Goal: Book appointment/travel/reservation

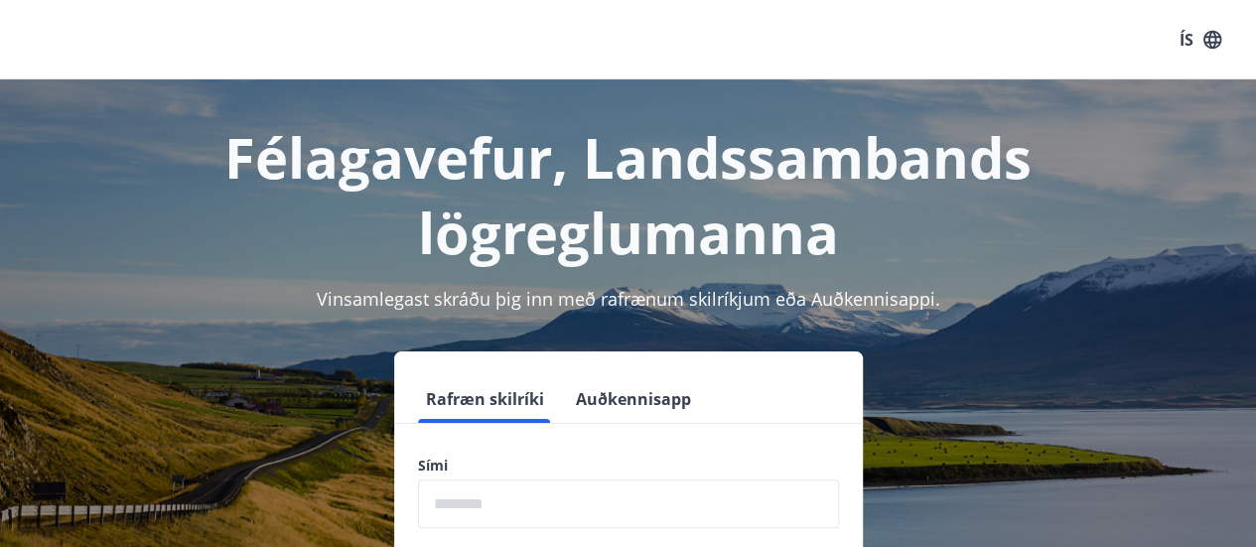
click at [602, 503] on input "phone" at bounding box center [628, 504] width 421 height 49
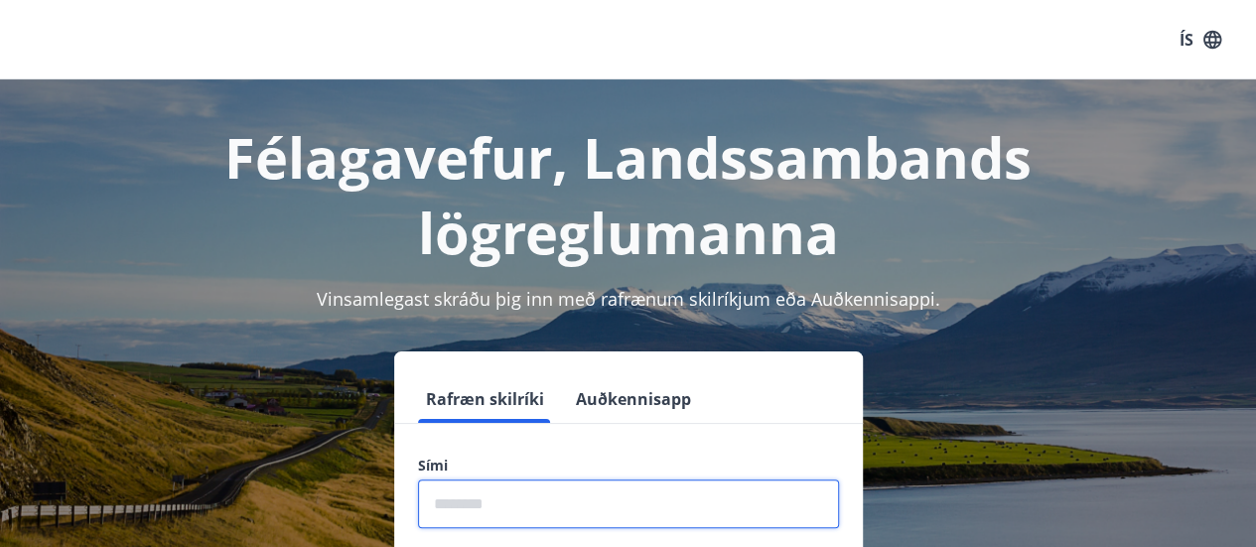
type input "********"
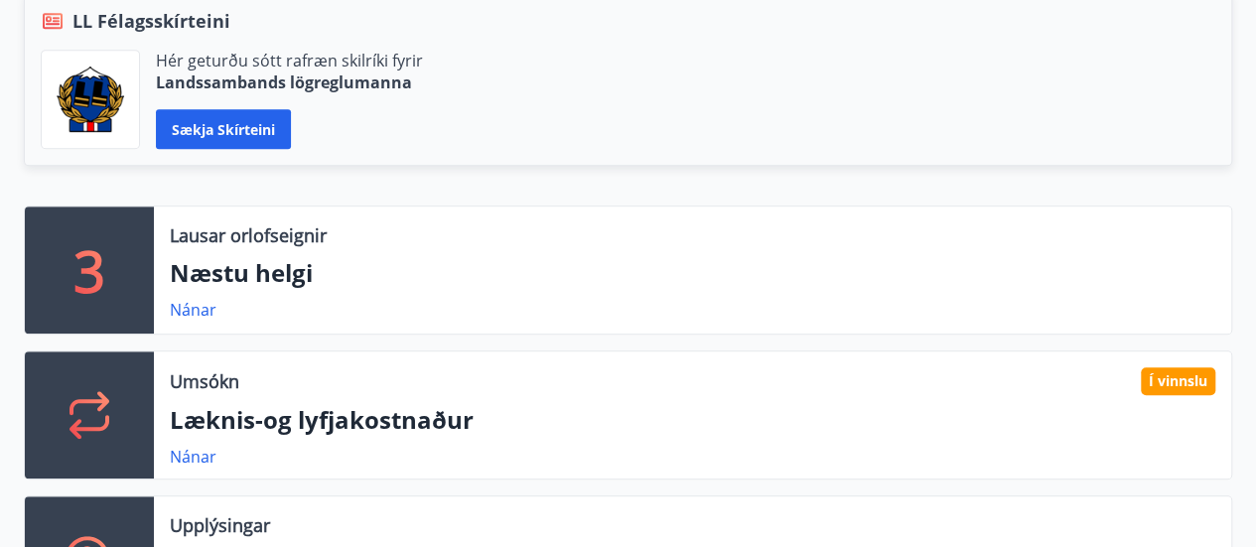
scroll to position [516, 0]
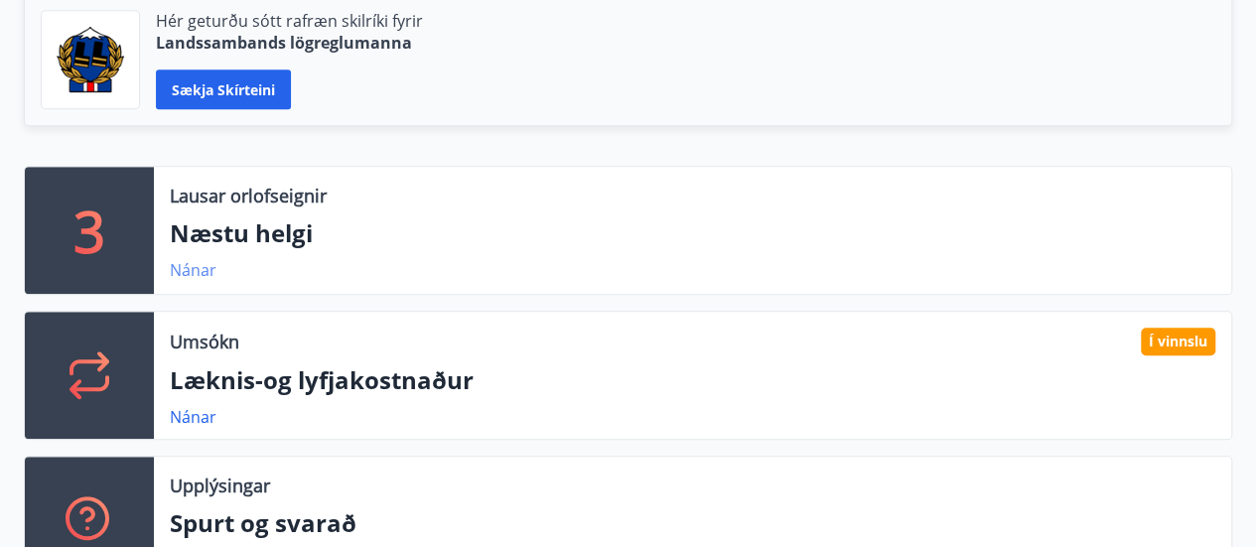
click at [189, 265] on link "Nánar" at bounding box center [193, 270] width 47 height 22
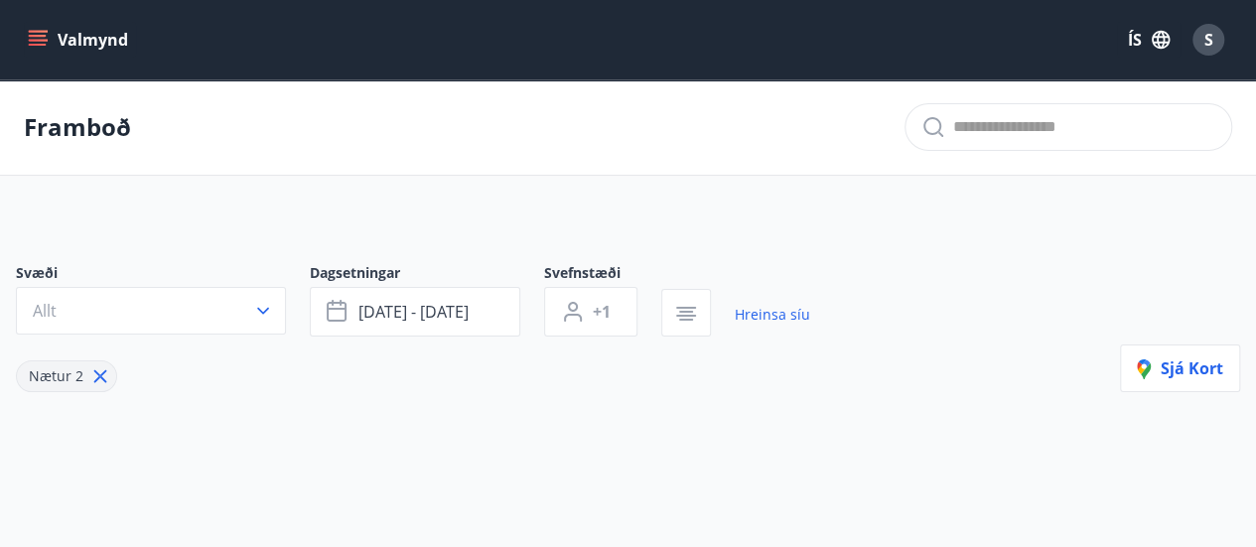
type input "*"
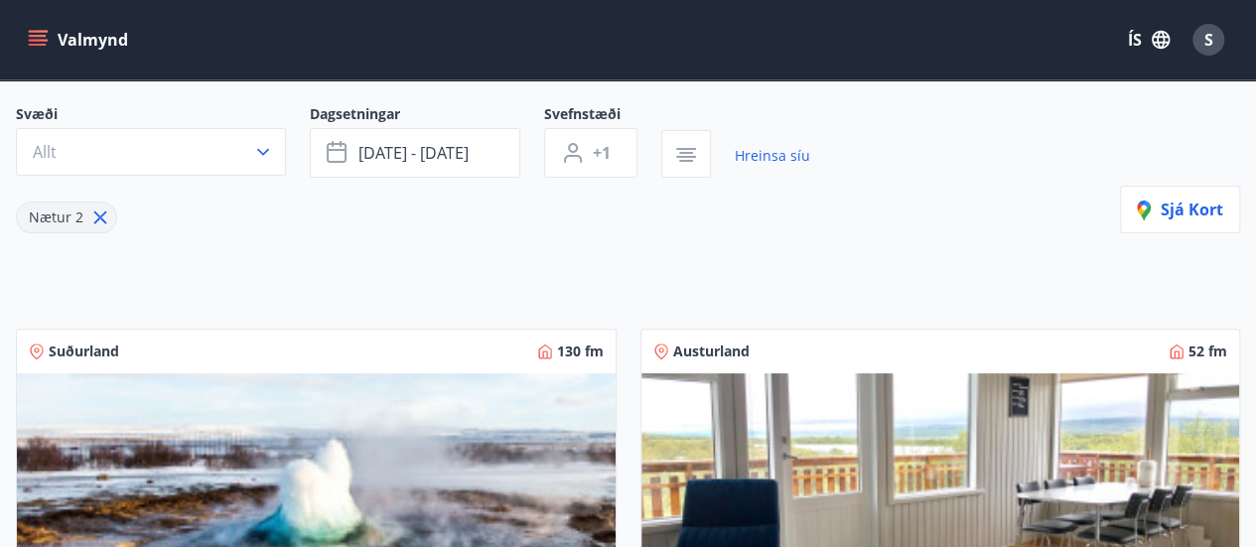
scroll to position [199, 0]
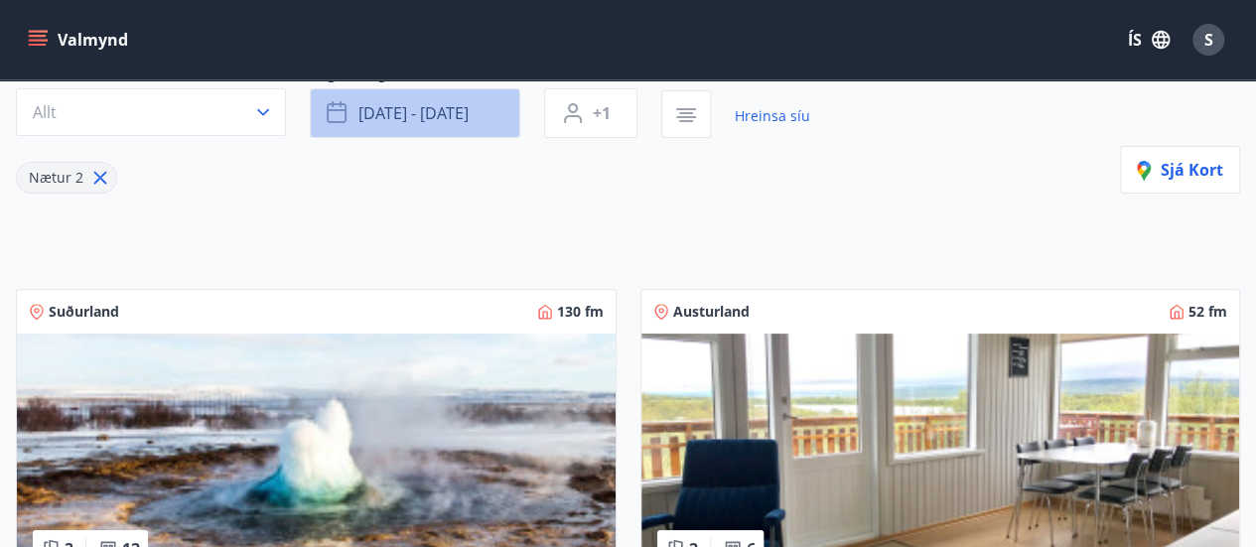
click at [370, 116] on span "[DATE] - [DATE]" at bounding box center [413, 113] width 110 height 22
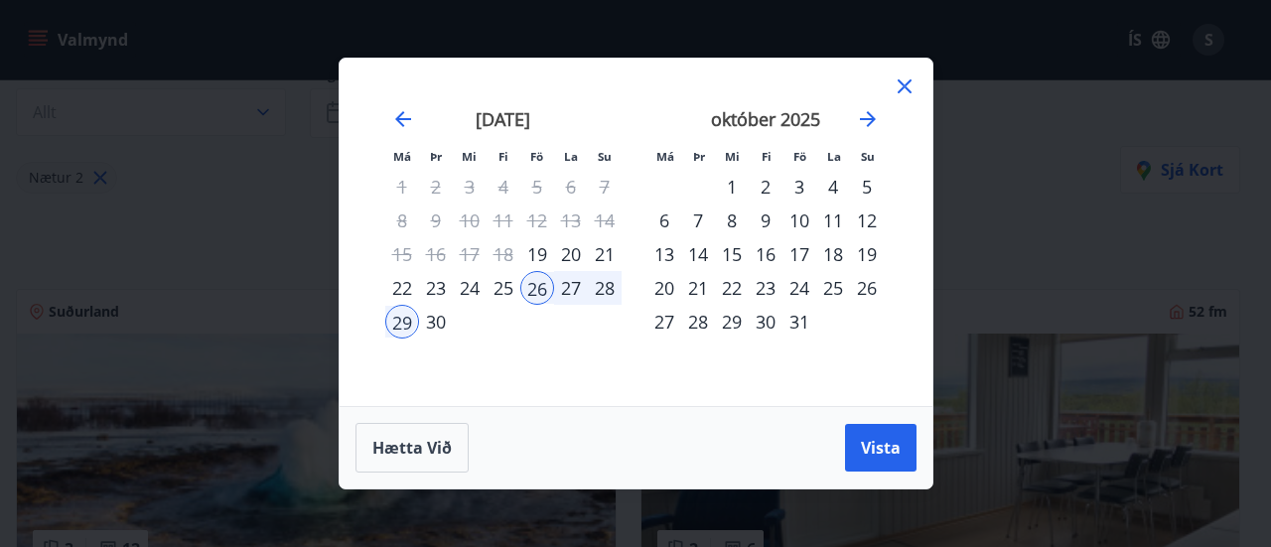
click at [535, 252] on div "19" at bounding box center [537, 254] width 34 height 34
click at [602, 252] on div "21" at bounding box center [605, 254] width 34 height 34
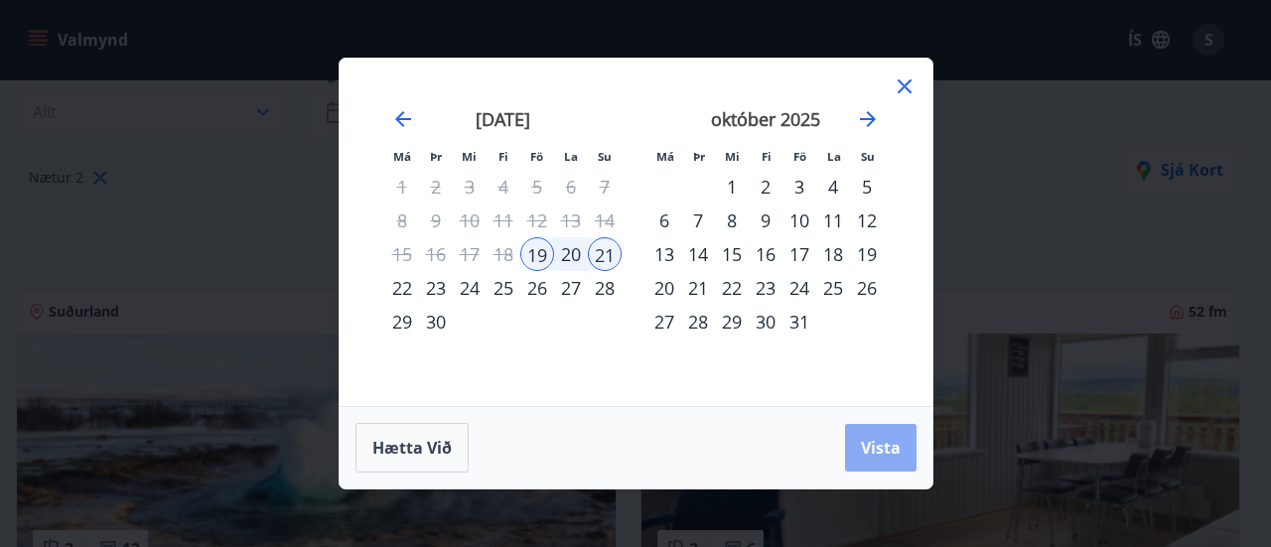
click at [870, 446] on span "Vista" at bounding box center [881, 448] width 40 height 22
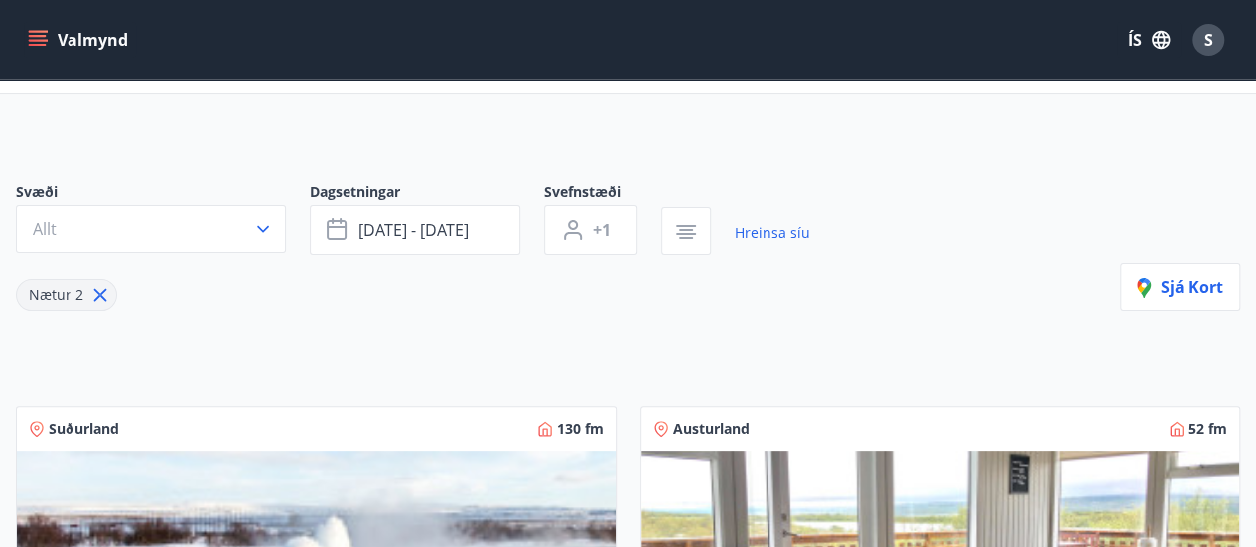
scroll to position [79, 0]
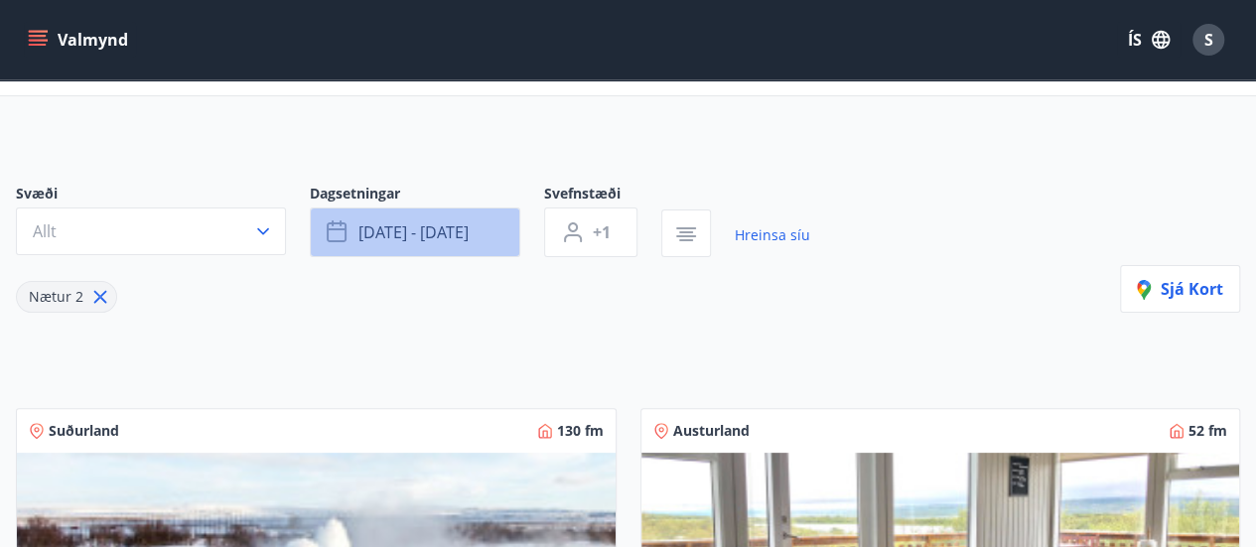
click at [365, 229] on span "[DATE] - [DATE]" at bounding box center [413, 232] width 110 height 22
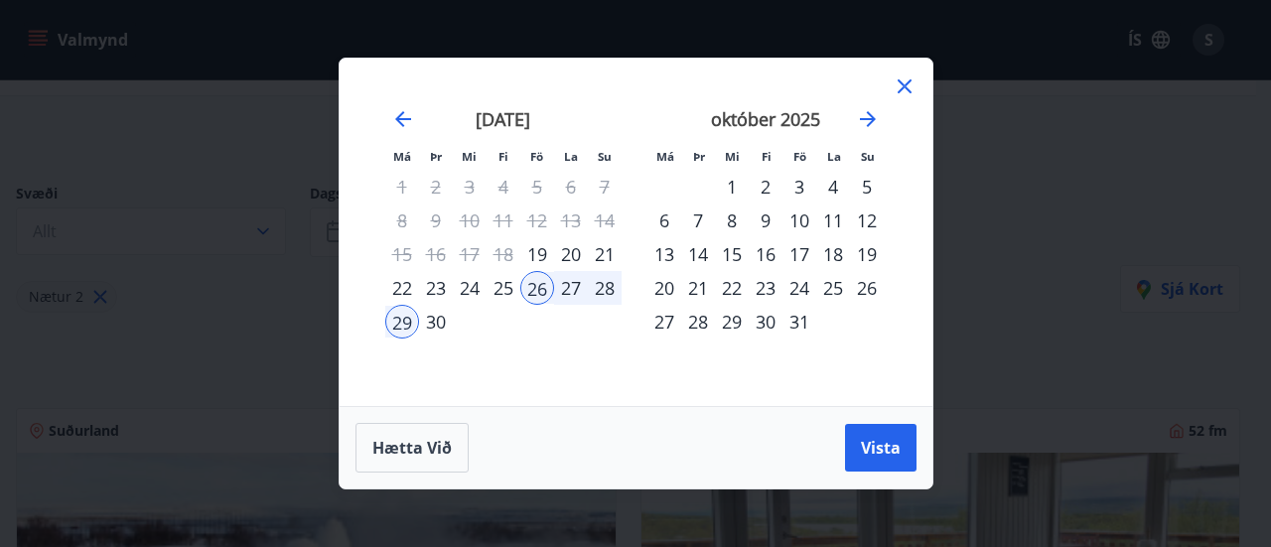
click at [661, 331] on div "27" at bounding box center [664, 322] width 34 height 34
click at [809, 327] on div "31" at bounding box center [799, 322] width 34 height 34
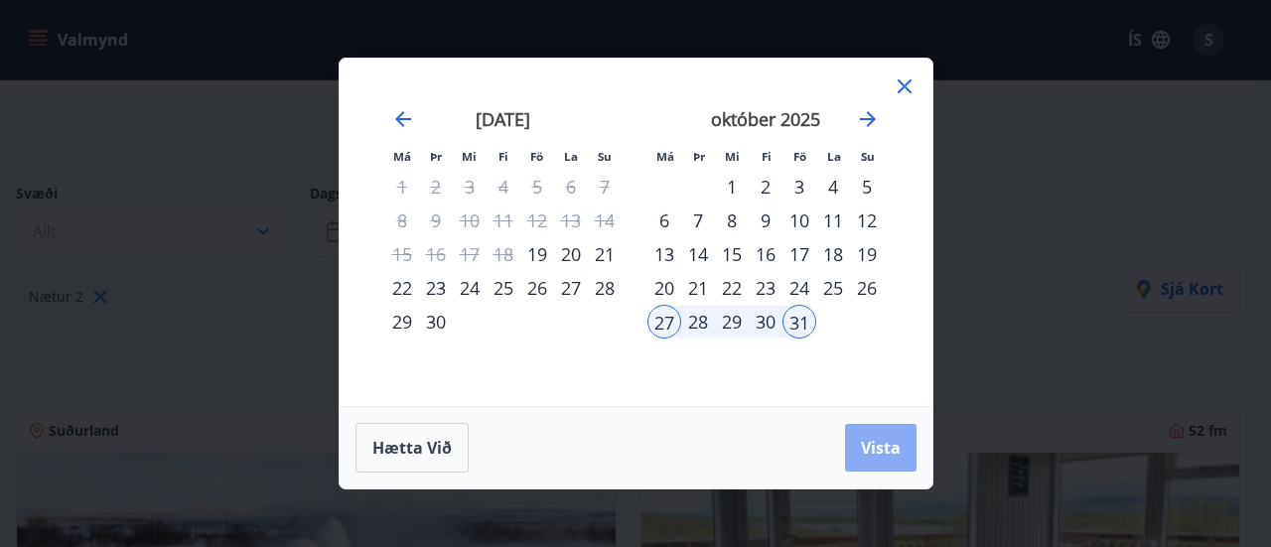
click at [888, 456] on span "Vista" at bounding box center [881, 448] width 40 height 22
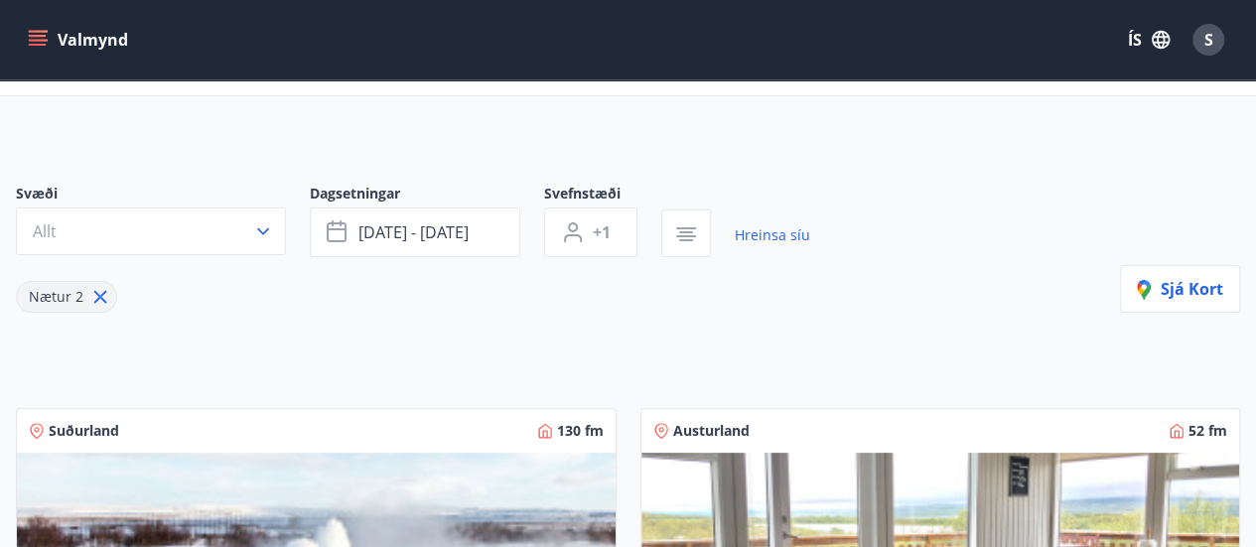
click at [896, 307] on div "Svæði Allt Dagsetningar [DATE] - [DATE] Svefnstæði +1 Hreinsa síu Nætur 2 Sjá k…" at bounding box center [628, 248] width 1224 height 129
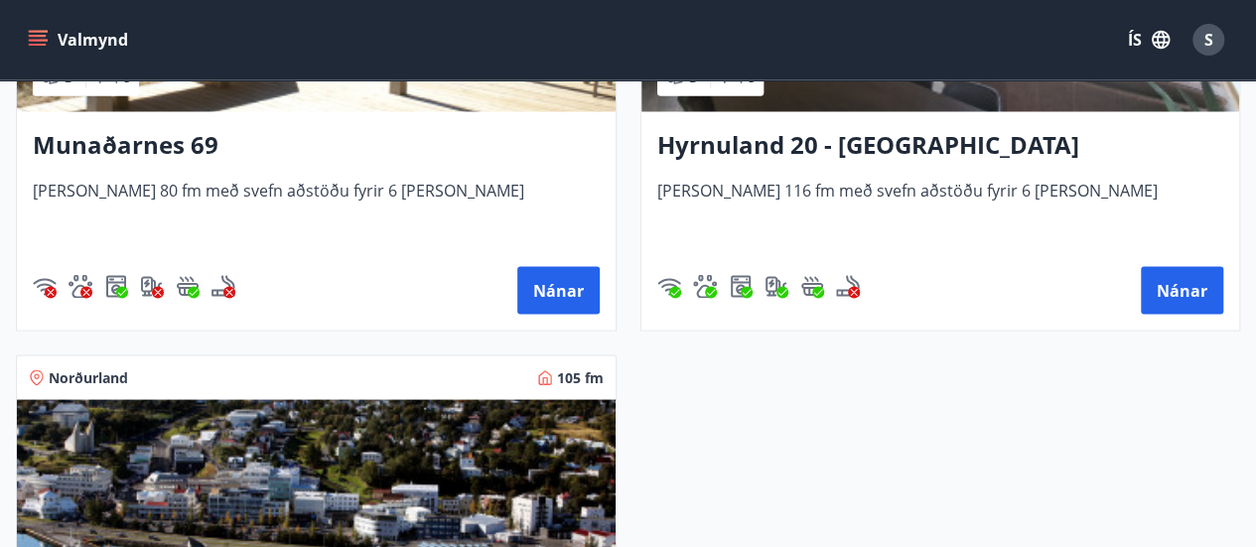
scroll to position [1708, 0]
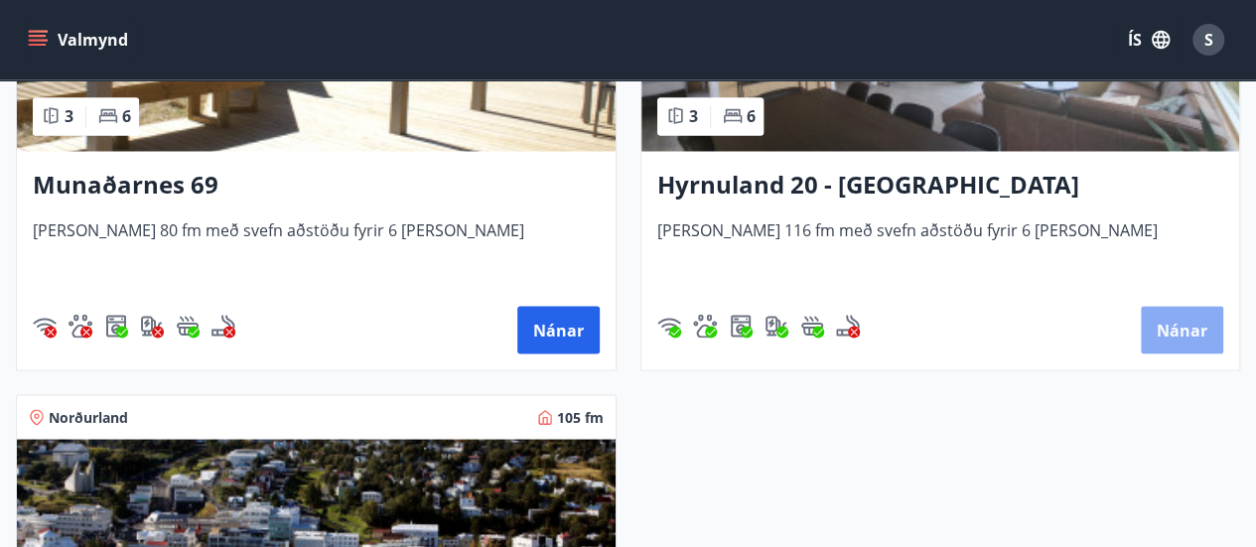
click at [1172, 324] on button "Nánar" at bounding box center [1182, 330] width 82 height 48
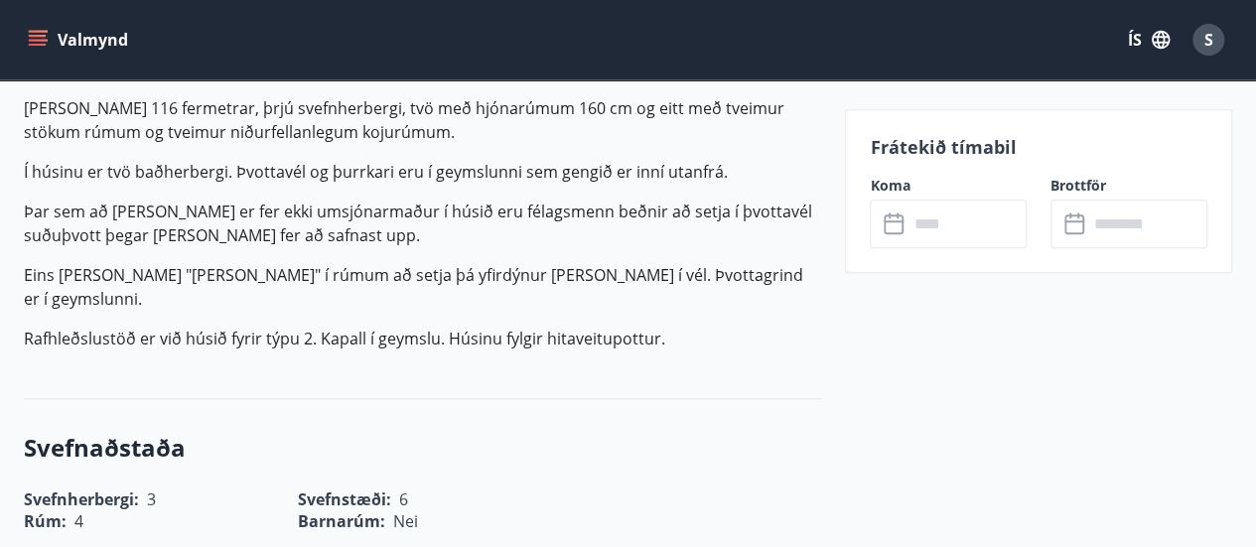
scroll to position [675, 0]
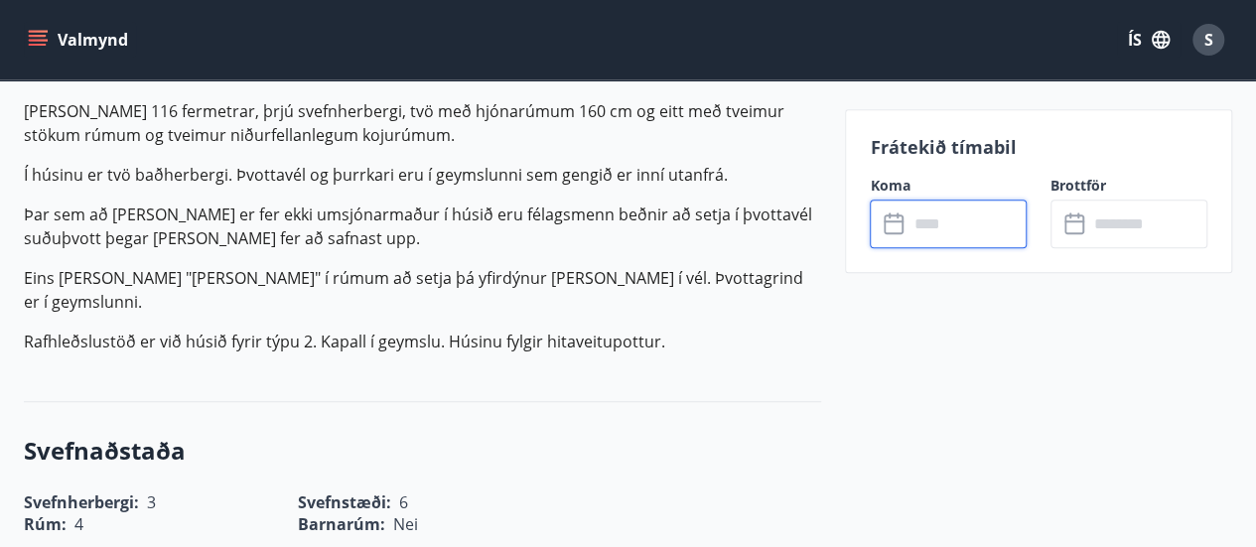
click at [911, 208] on input "text" at bounding box center [966, 224] width 119 height 49
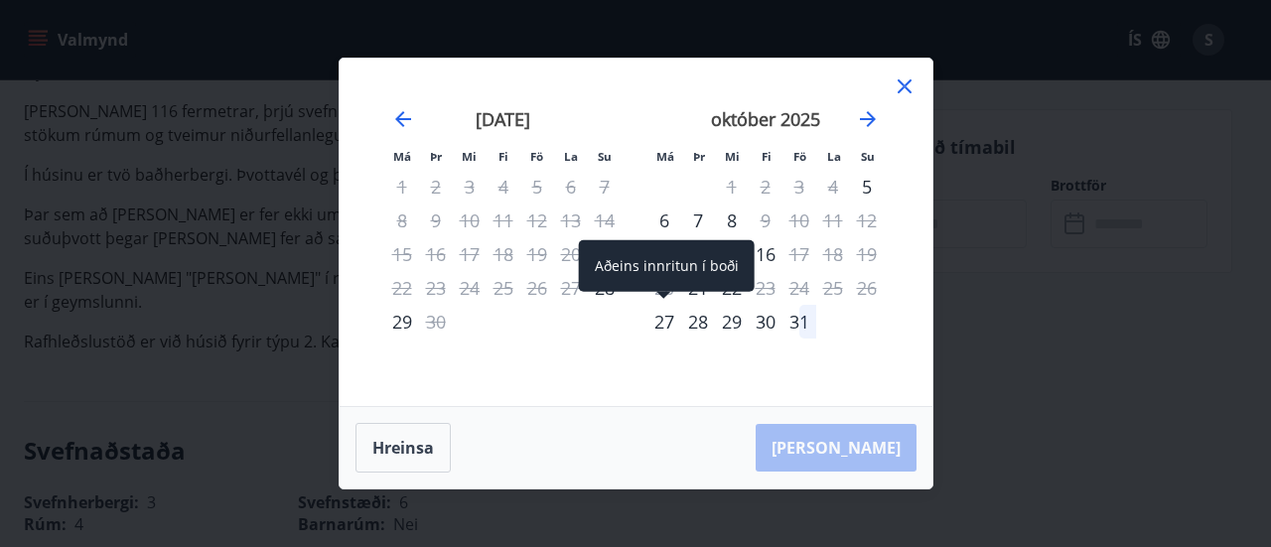
click at [649, 329] on div "27" at bounding box center [664, 322] width 34 height 34
click at [654, 329] on div "27" at bounding box center [664, 322] width 34 height 34
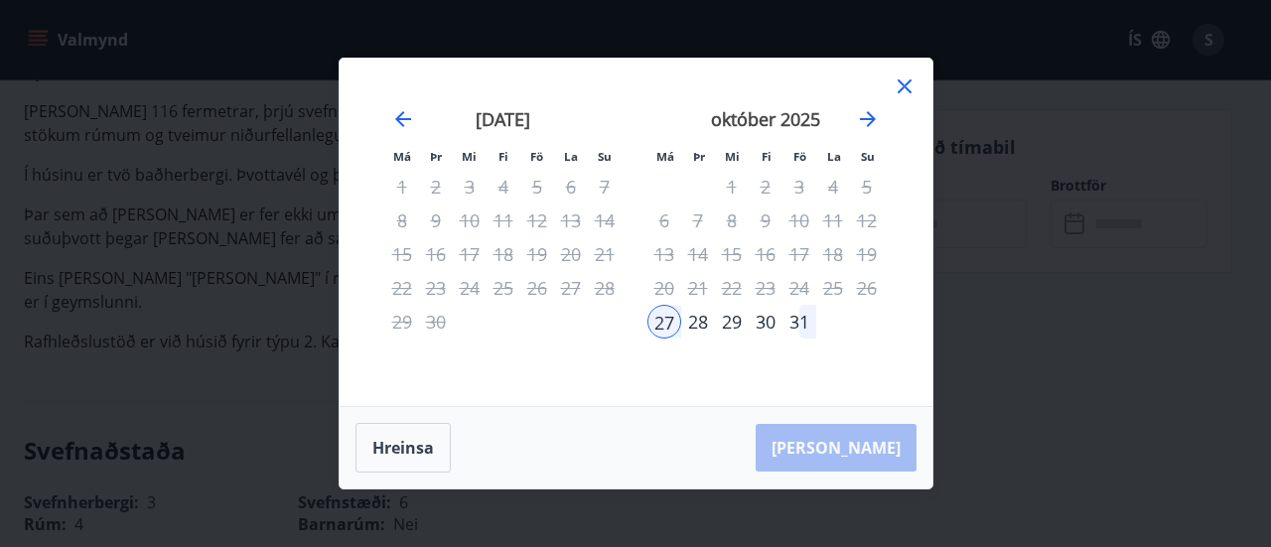
click at [798, 321] on div "31" at bounding box center [799, 322] width 34 height 34
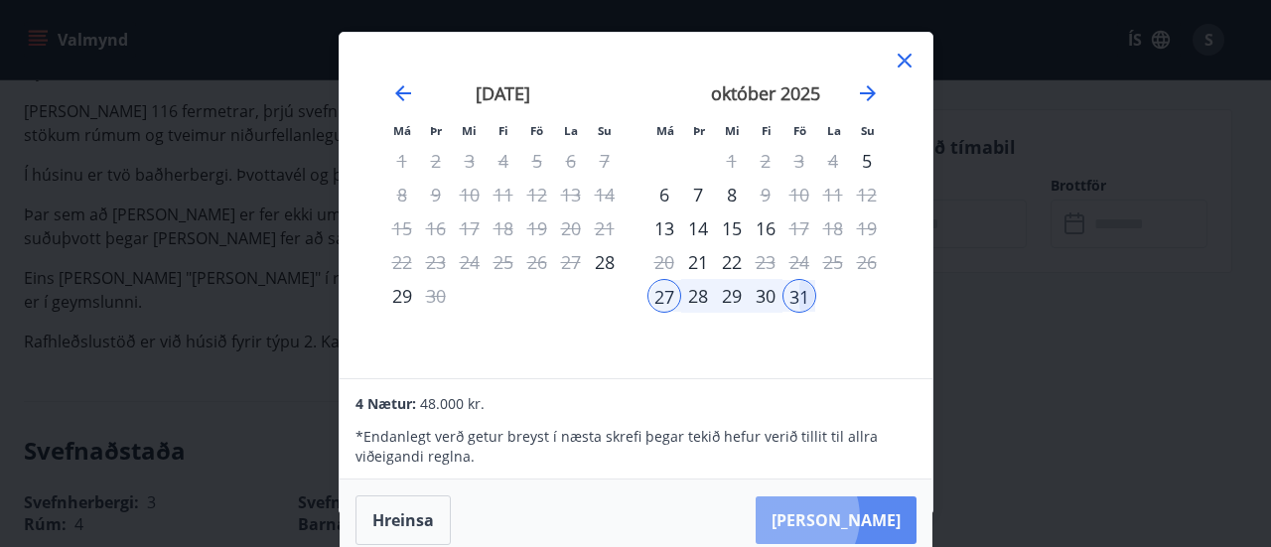
click at [850, 516] on button "[PERSON_NAME]" at bounding box center [836, 520] width 161 height 48
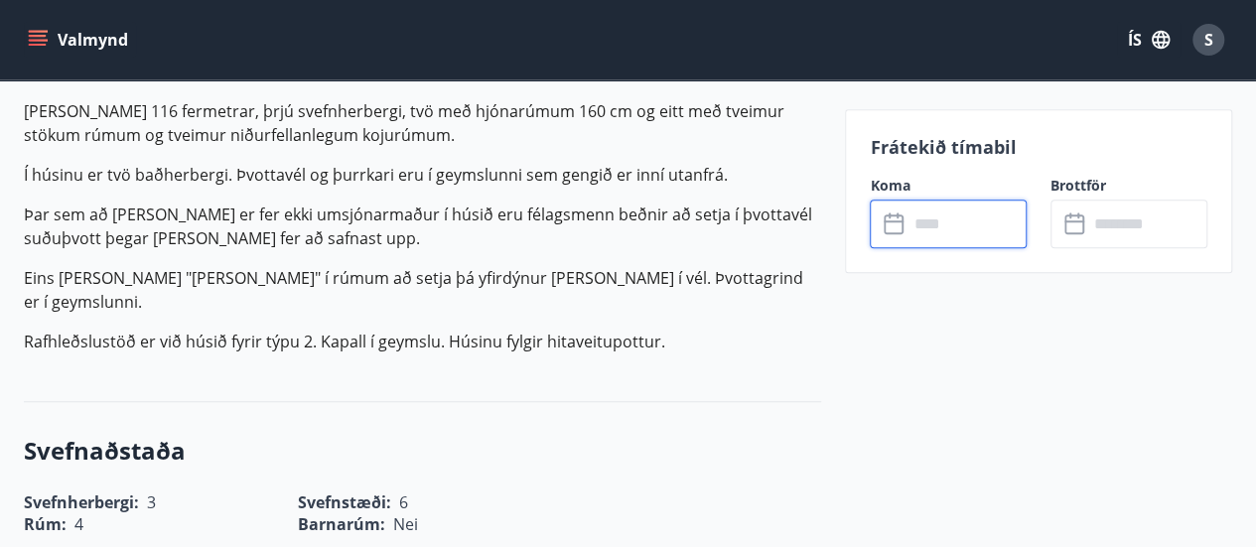
type input "******"
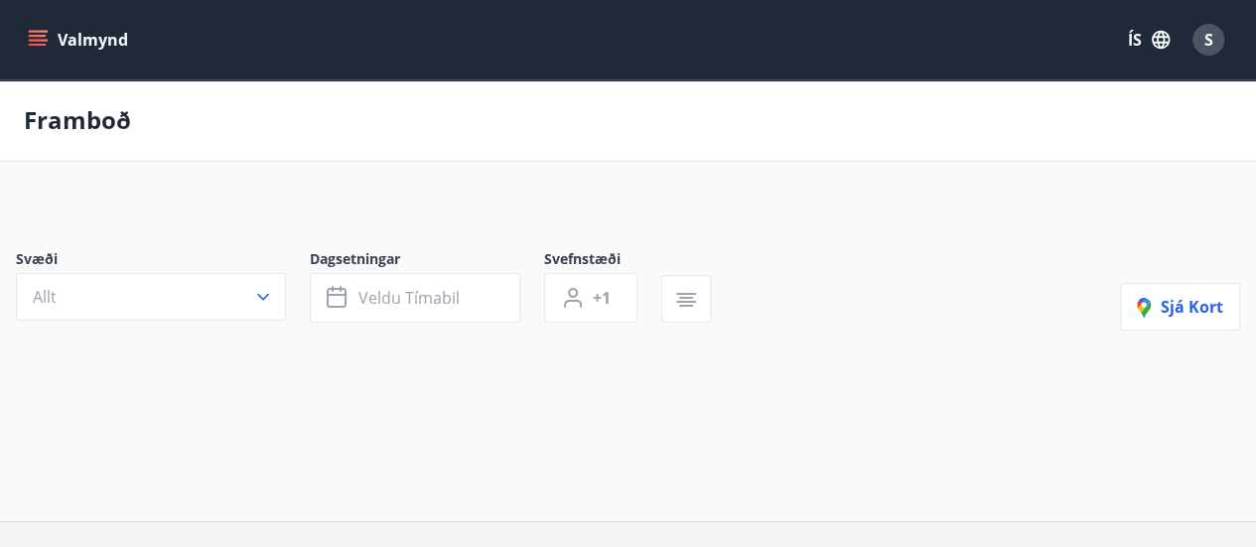
type input "*"
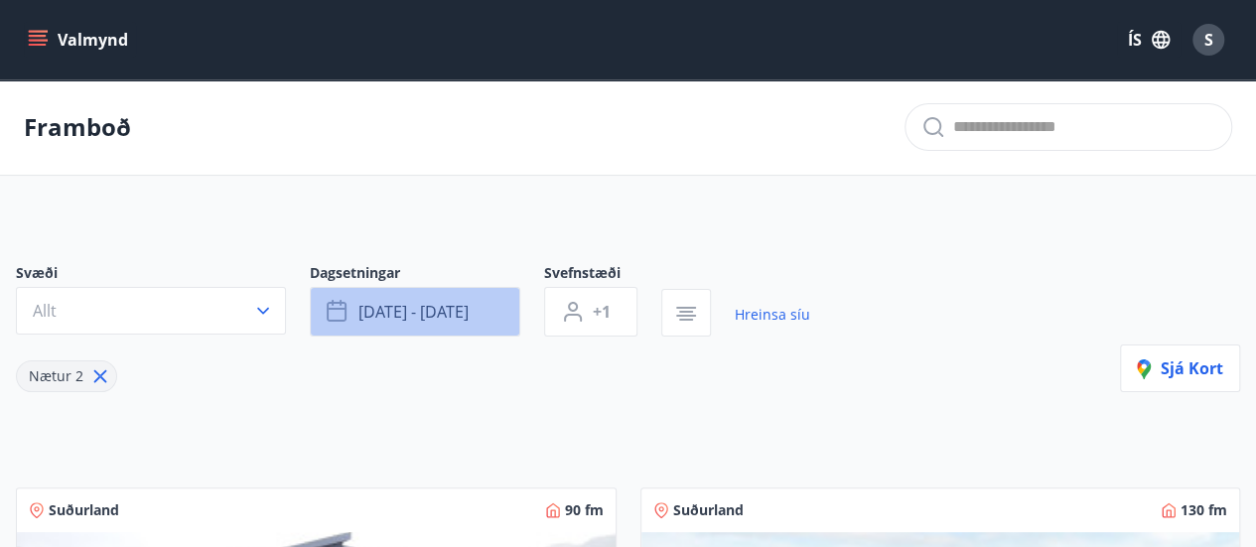
click at [386, 308] on span "[DATE] - [DATE]" at bounding box center [413, 312] width 110 height 22
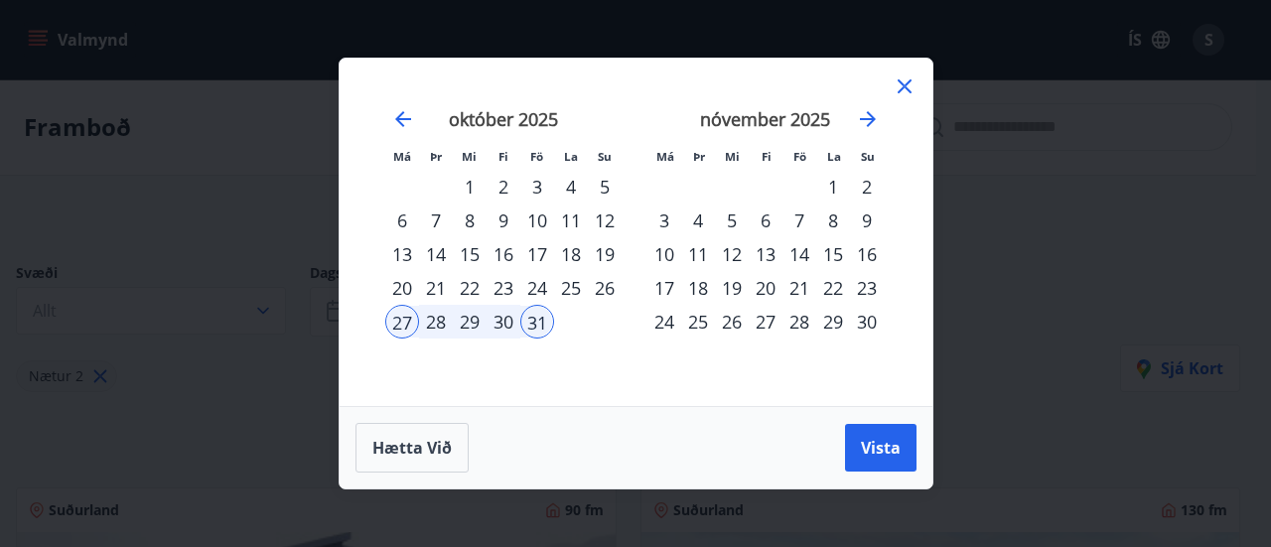
click at [896, 87] on icon at bounding box center [905, 86] width 24 height 24
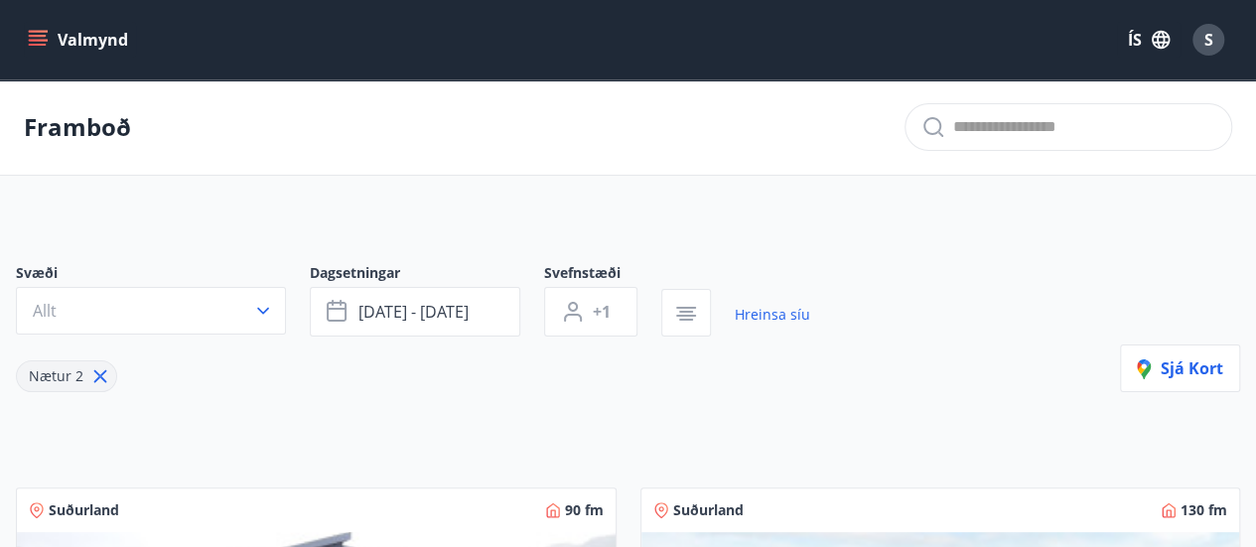
click at [385, 342] on div "Nætur 2" at bounding box center [413, 365] width 794 height 56
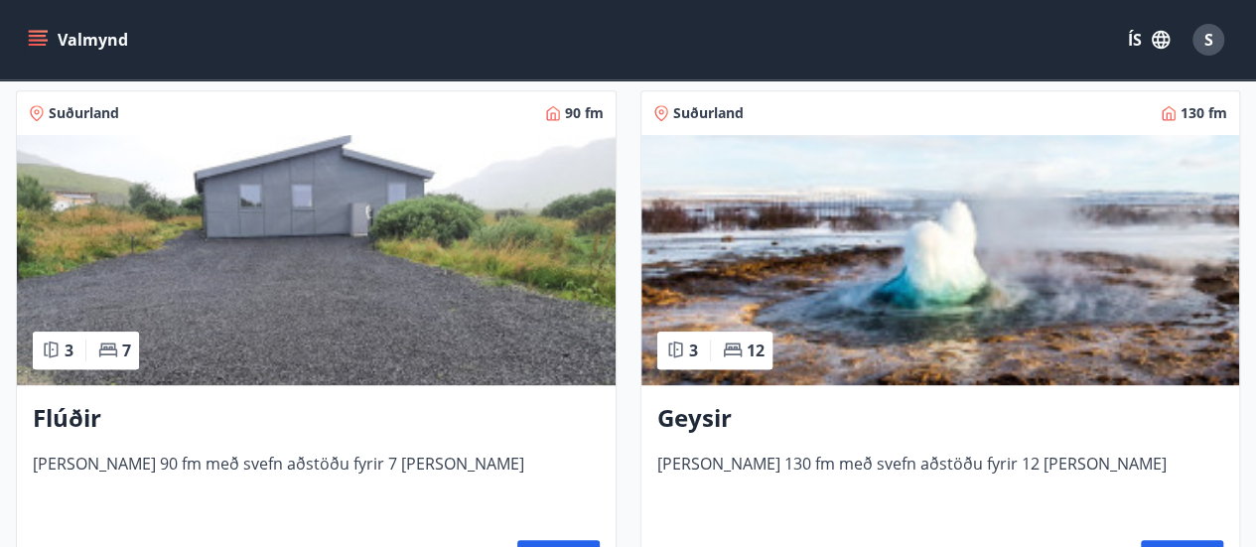
scroll to position [437, 0]
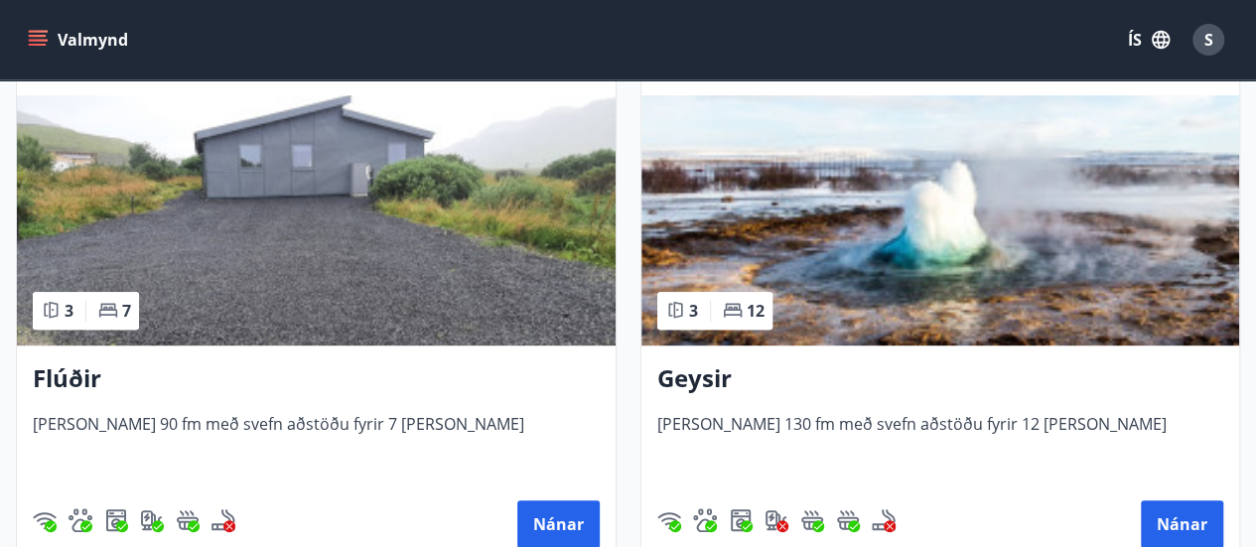
click at [69, 372] on h3 "Flúðir" at bounding box center [316, 379] width 567 height 36
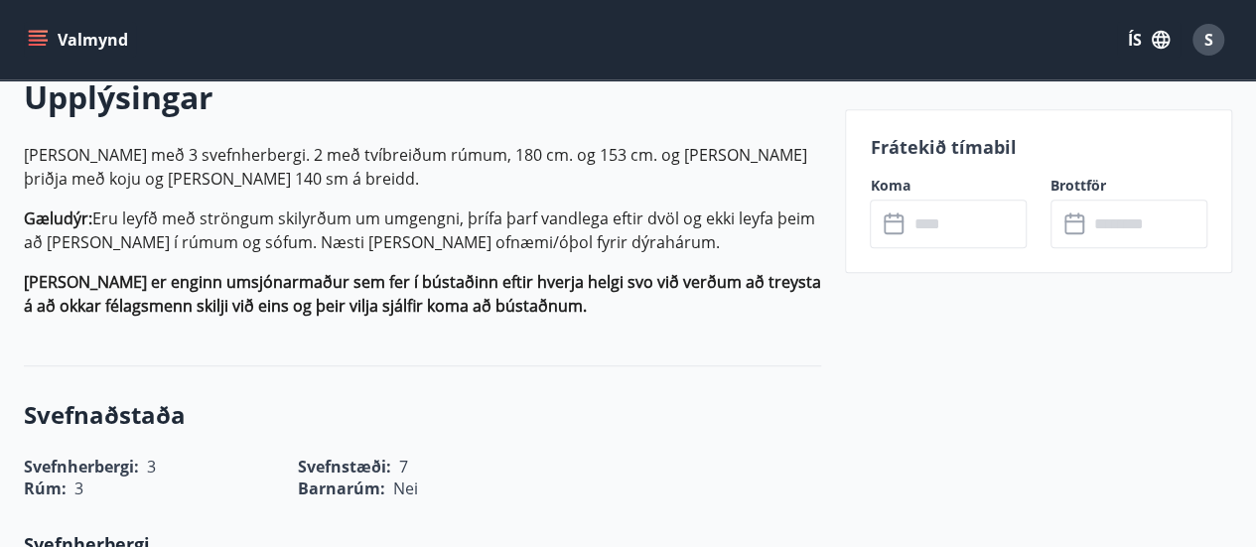
scroll to position [596, 0]
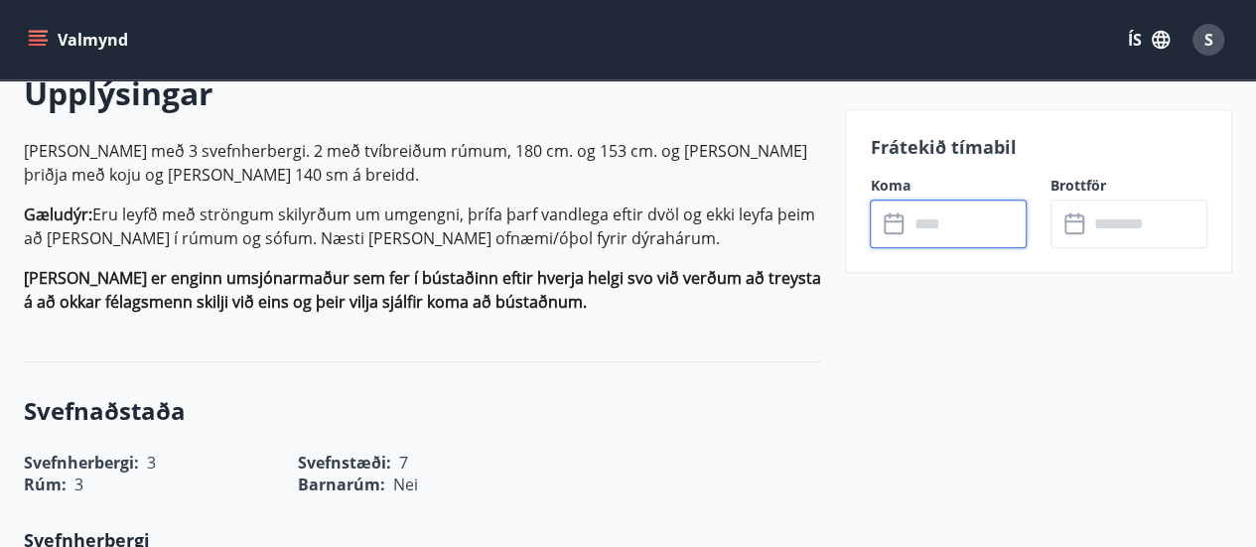
click at [929, 229] on input "text" at bounding box center [966, 224] width 119 height 49
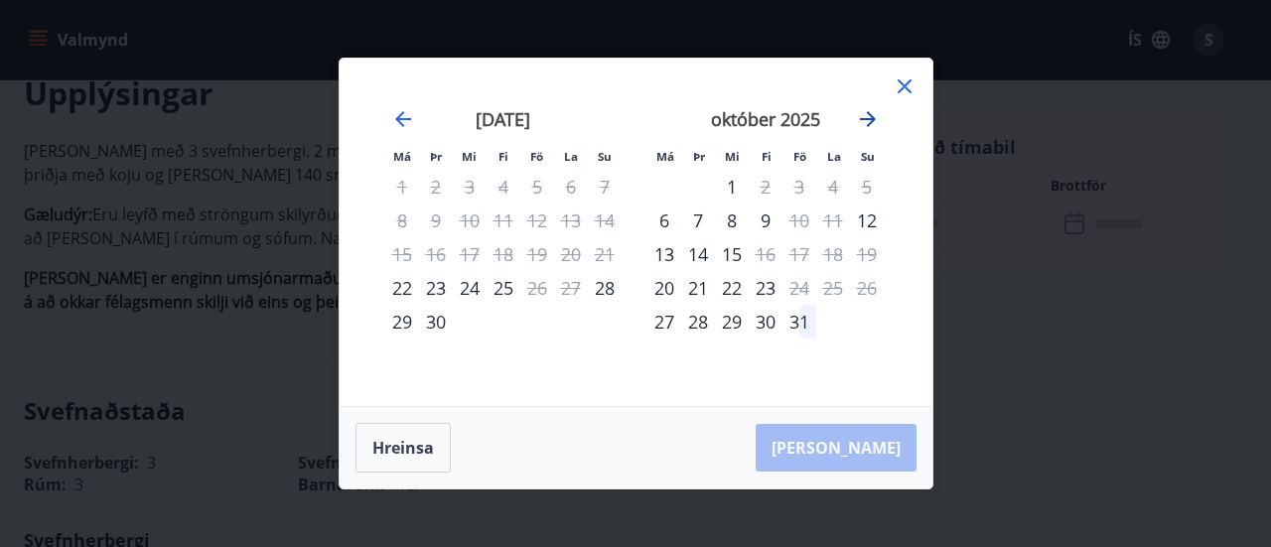
click at [862, 120] on icon "Move forward to switch to the next month." at bounding box center [868, 119] width 16 height 16
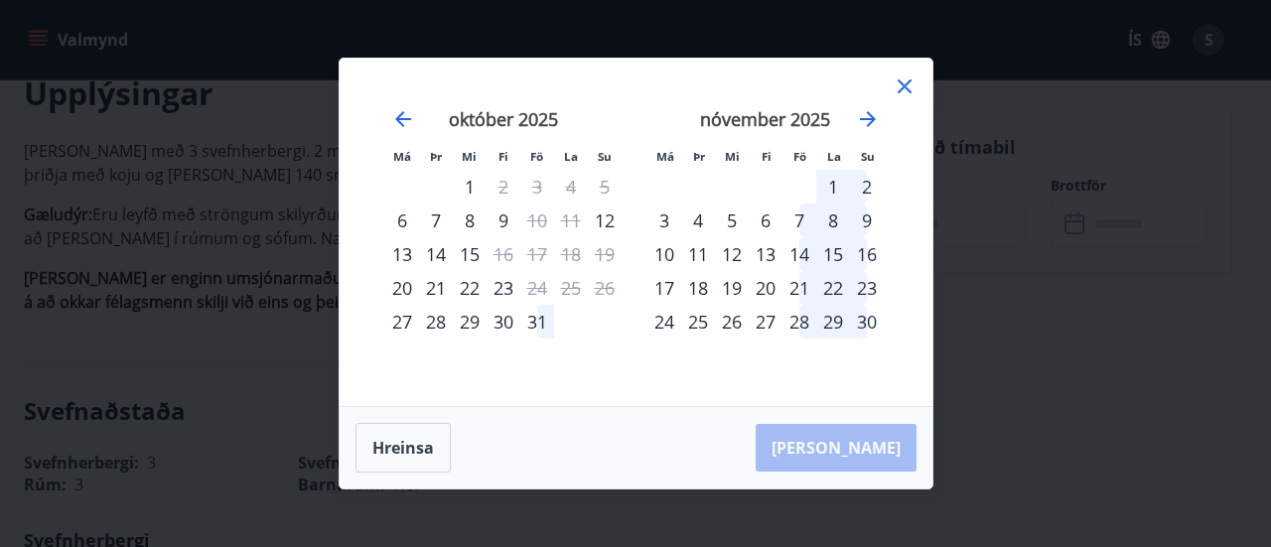
click at [800, 261] on div "14" at bounding box center [799, 254] width 34 height 34
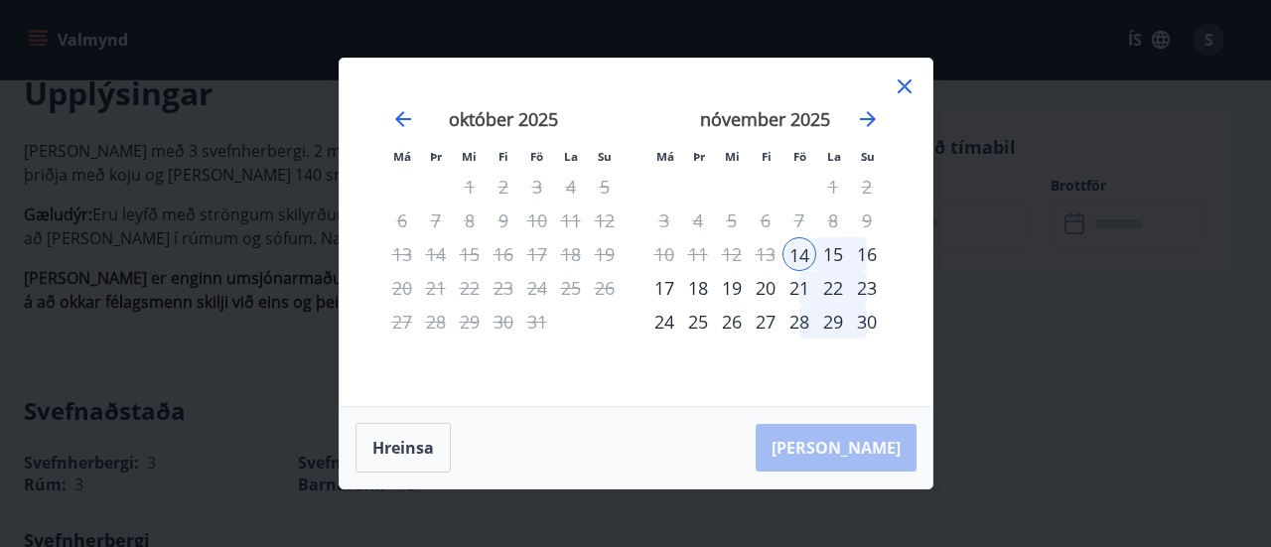
click at [868, 258] on div "16" at bounding box center [867, 254] width 34 height 34
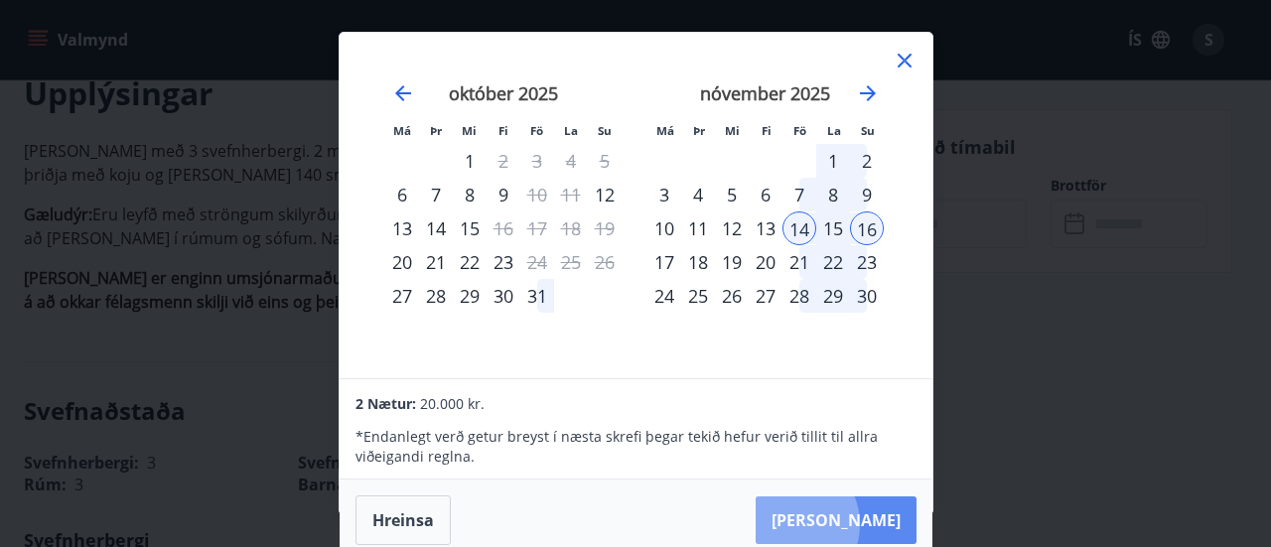
click at [850, 523] on button "[PERSON_NAME]" at bounding box center [836, 520] width 161 height 48
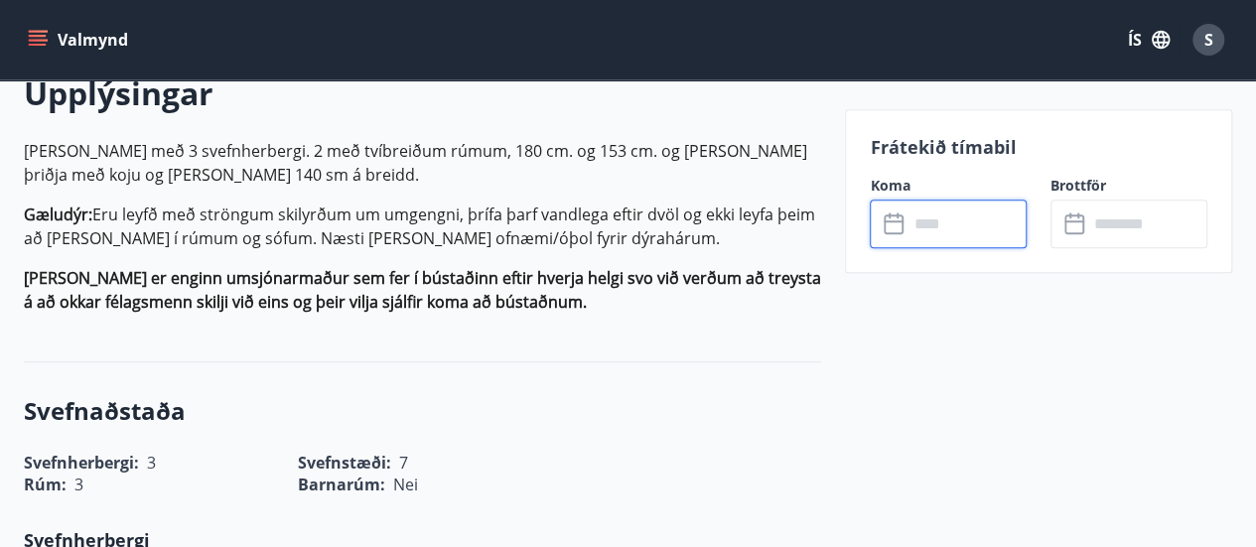
type input "******"
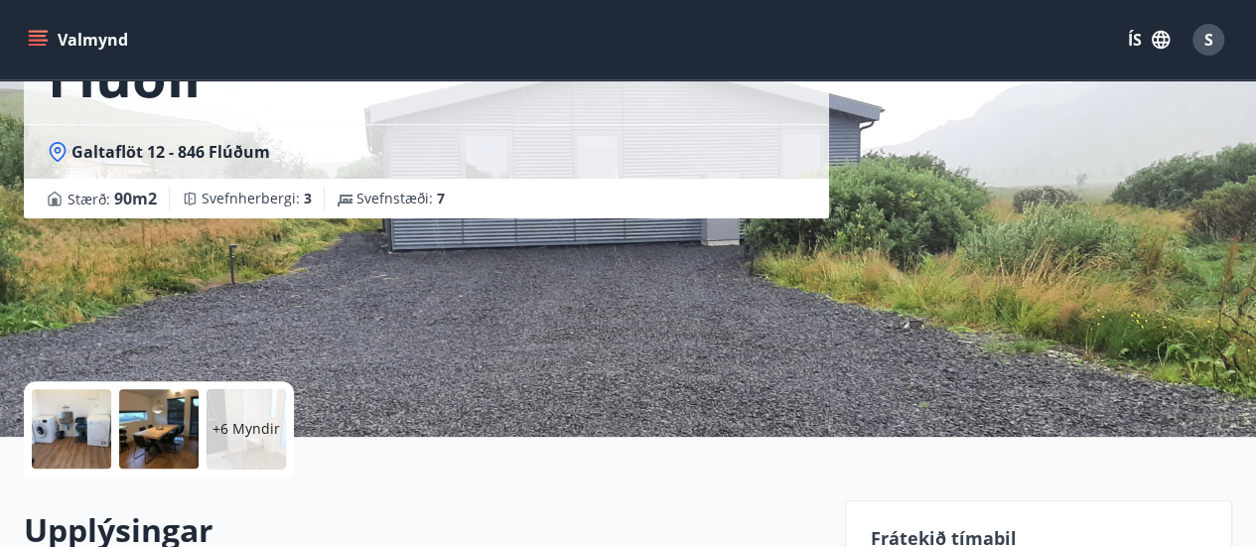
scroll to position [119, 0]
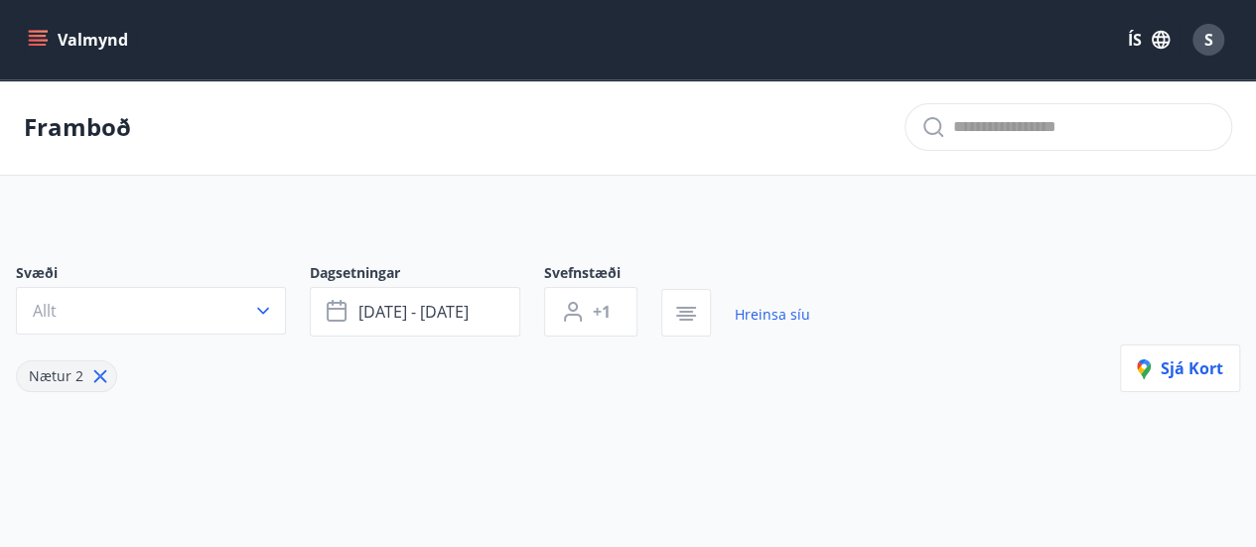
type input "*"
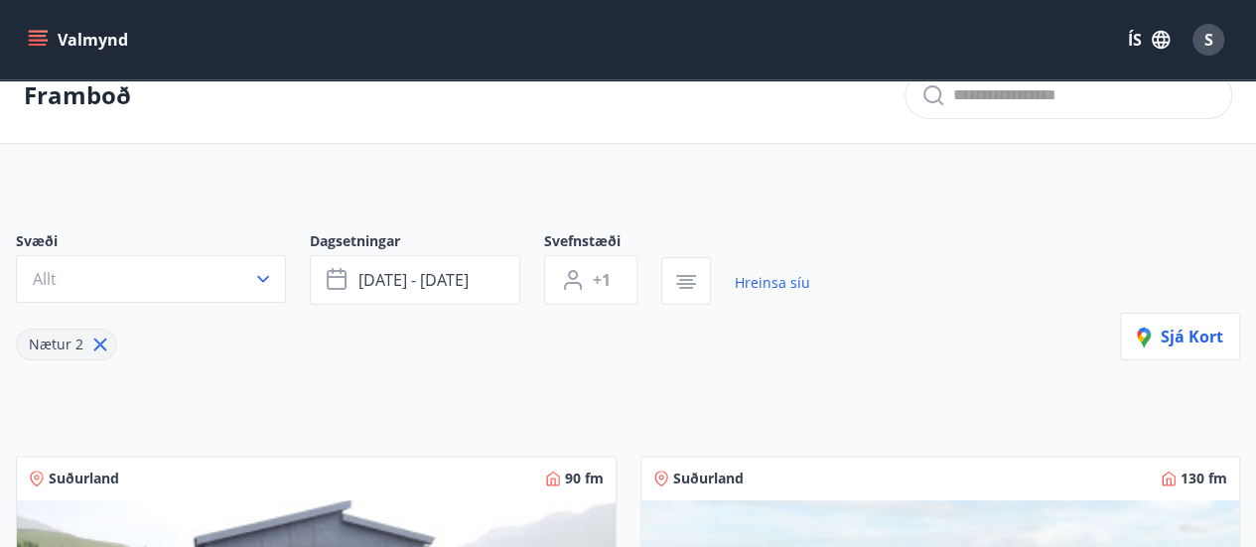
click at [421, 352] on div "Nætur 2" at bounding box center [413, 333] width 794 height 56
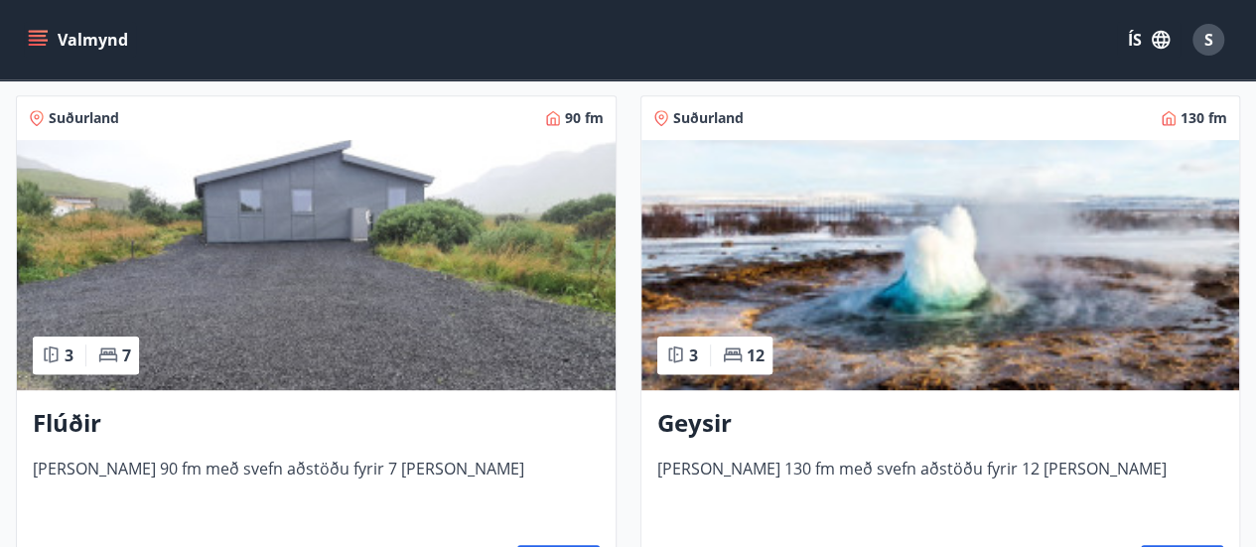
scroll to position [352, 0]
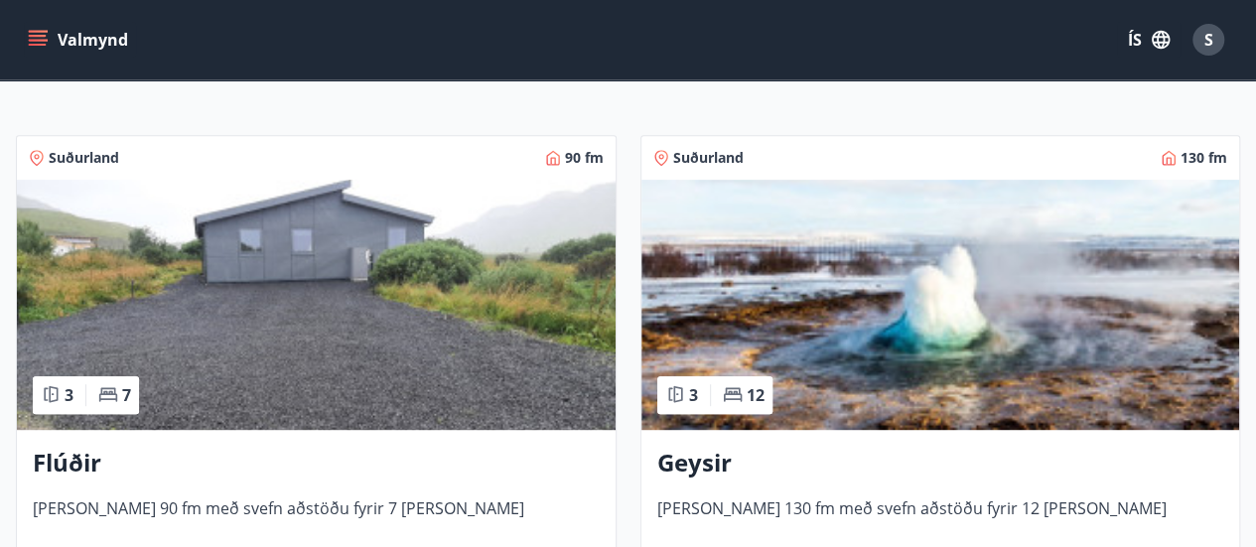
click at [674, 462] on h3 "Geysir" at bounding box center [940, 464] width 567 height 36
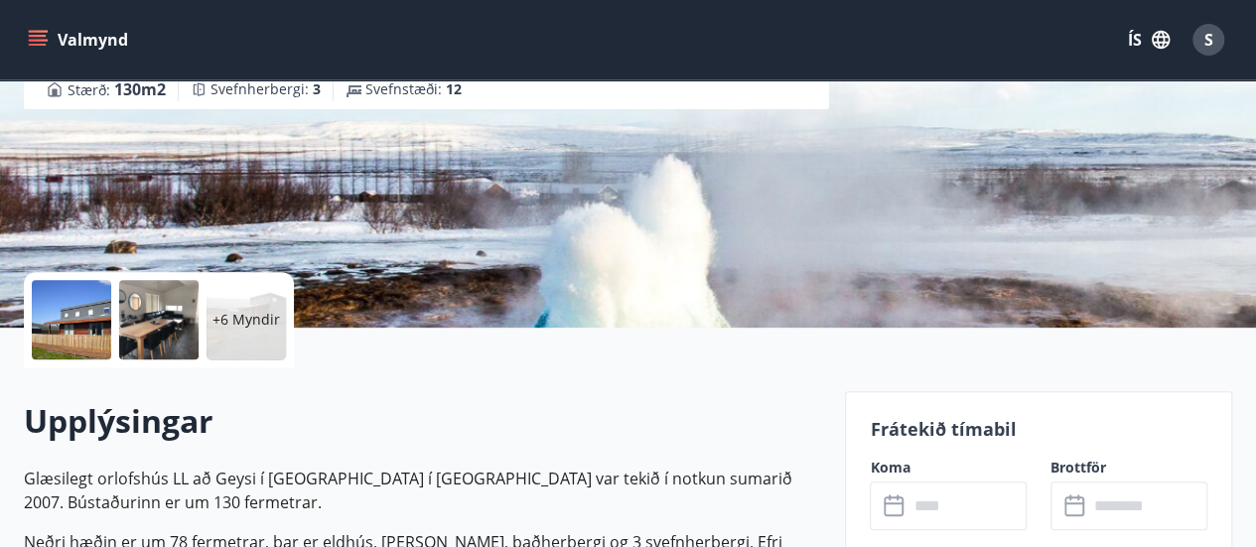
scroll to position [278, 0]
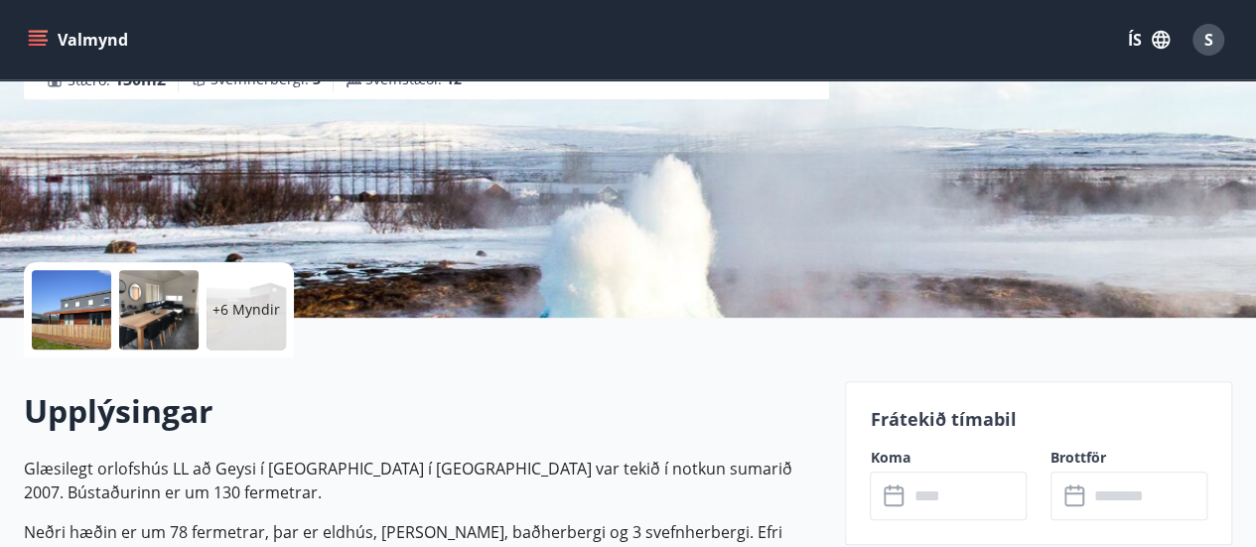
click at [51, 303] on div at bounding box center [71, 309] width 79 height 79
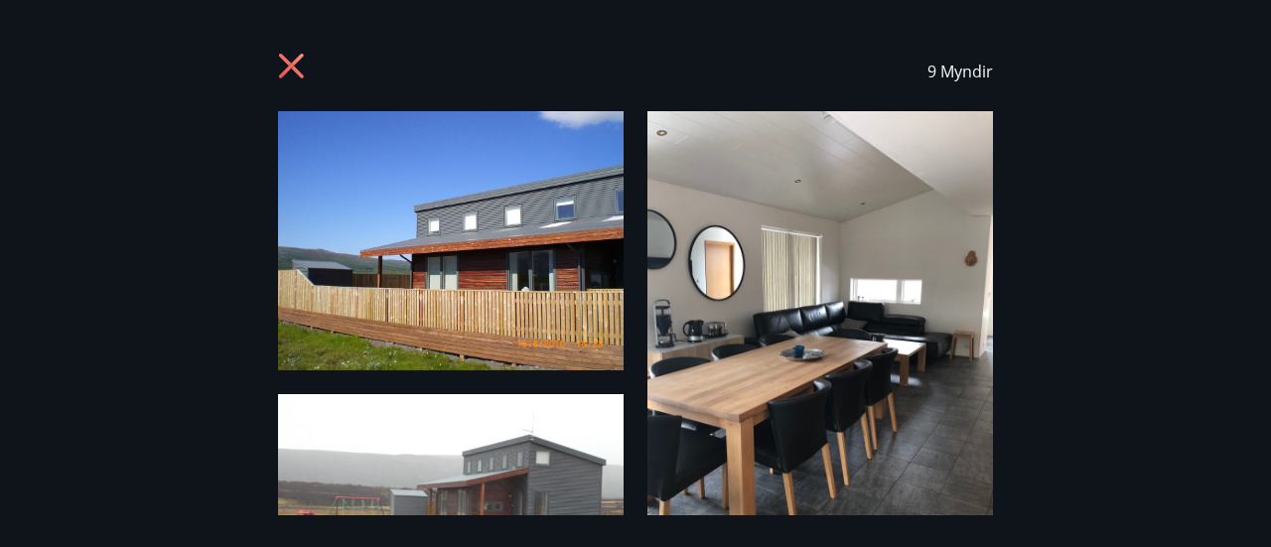
click at [343, 239] on img at bounding box center [451, 240] width 346 height 259
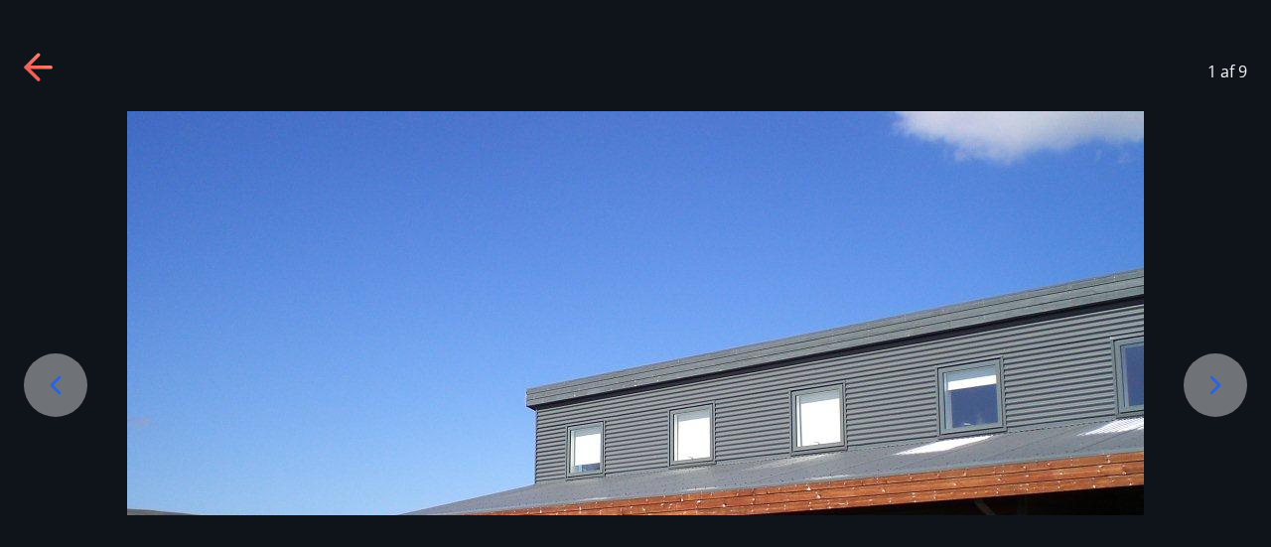
click at [1225, 396] on icon at bounding box center [1215, 385] width 32 height 32
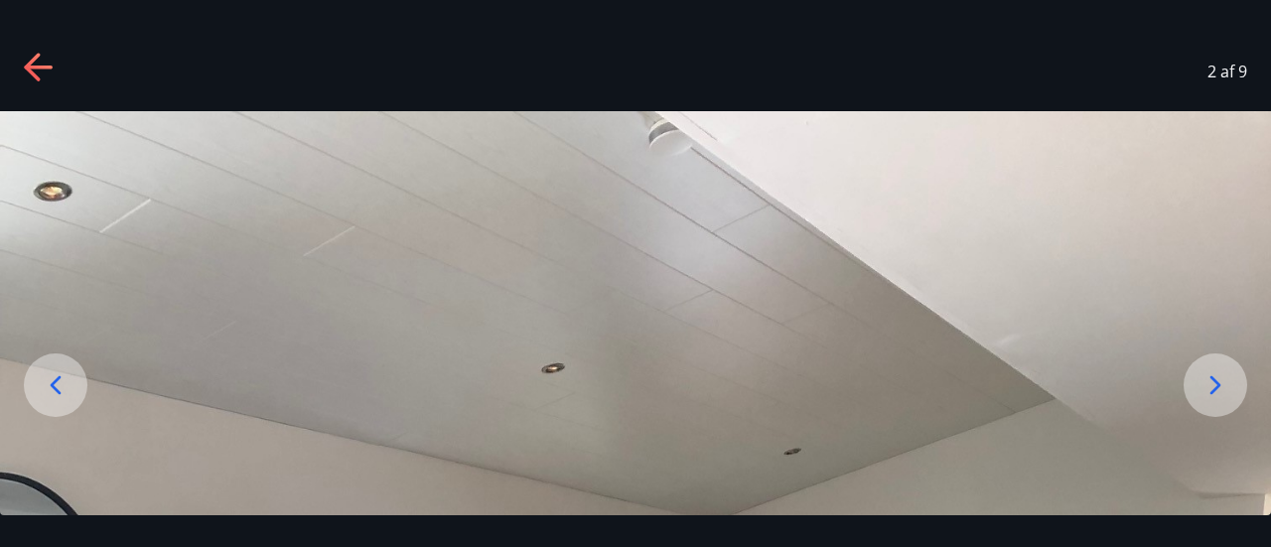
click at [1225, 396] on icon at bounding box center [1215, 385] width 32 height 32
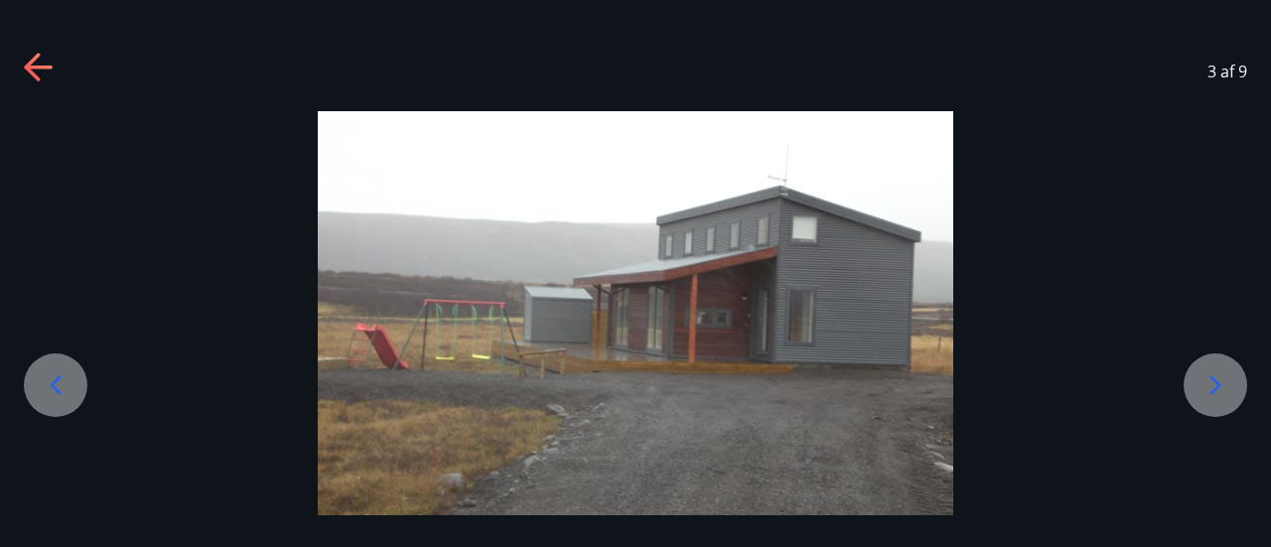
click at [32, 63] on icon at bounding box center [32, 67] width 16 height 28
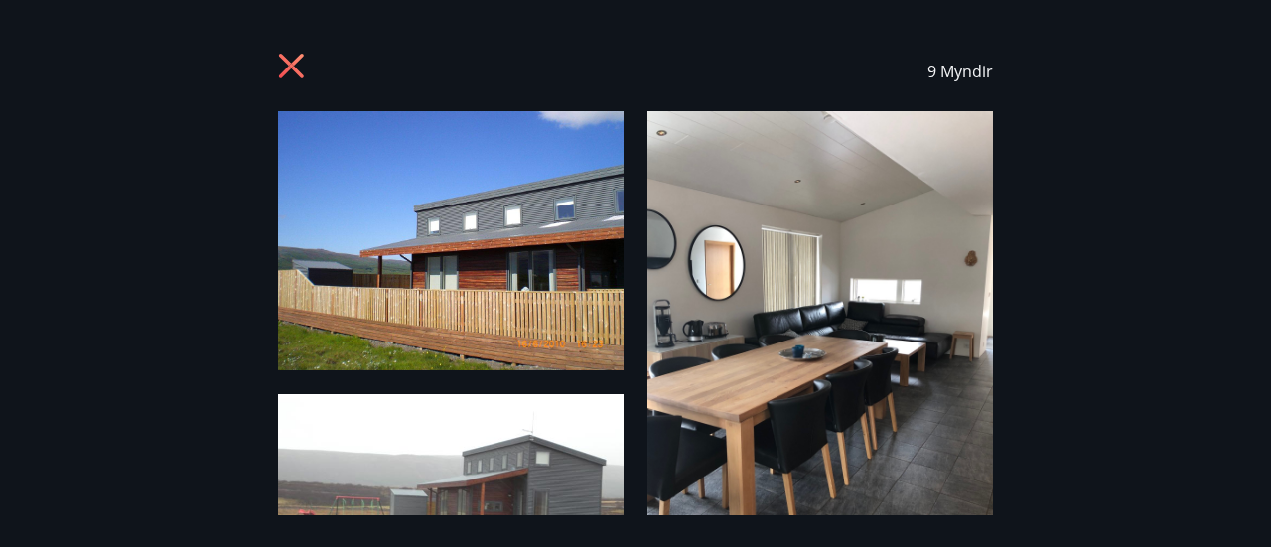
click at [282, 70] on icon at bounding box center [294, 69] width 32 height 32
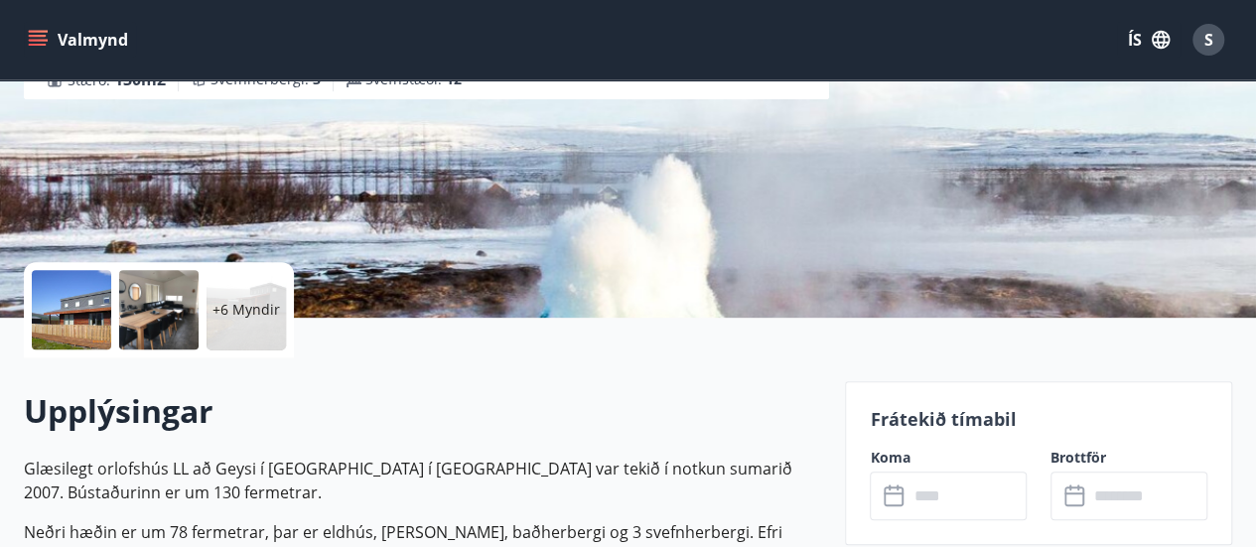
click at [549, 432] on h2 "Upplýsingar" at bounding box center [422, 411] width 797 height 44
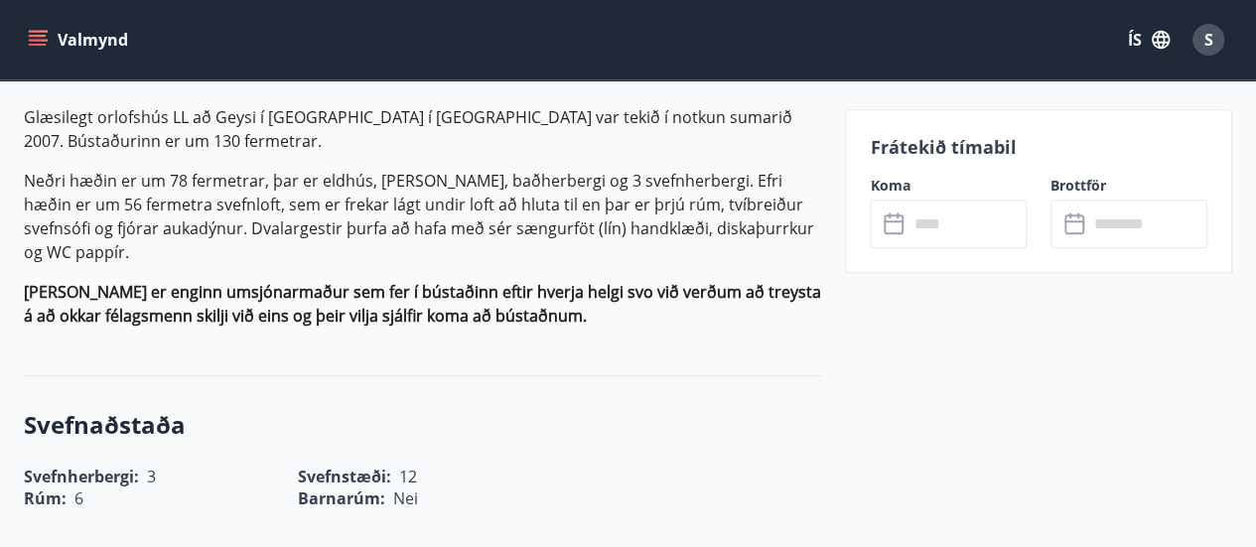
scroll to position [715, 0]
